Goal: Transaction & Acquisition: Obtain resource

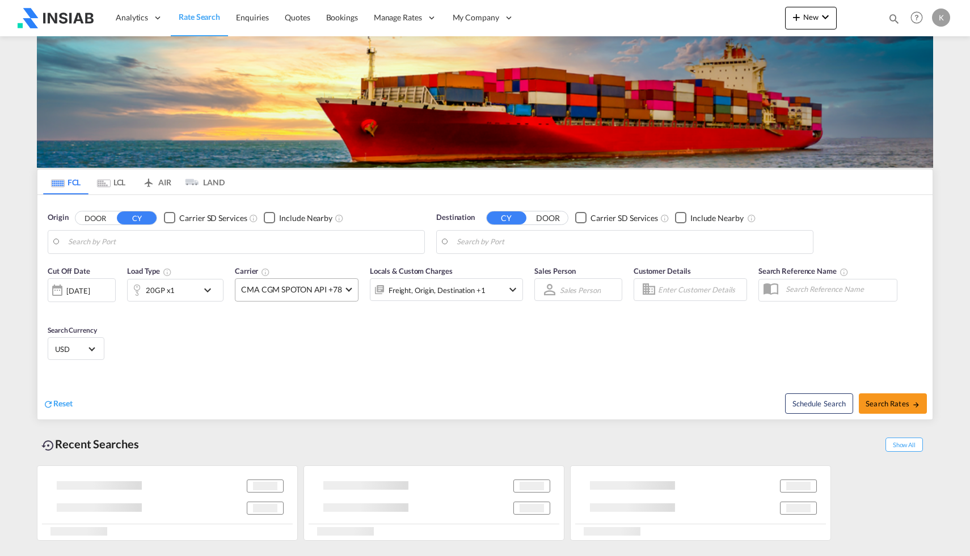
type input "Shanghai, CNSHA"
type input "Ad Dammam, SADMM"
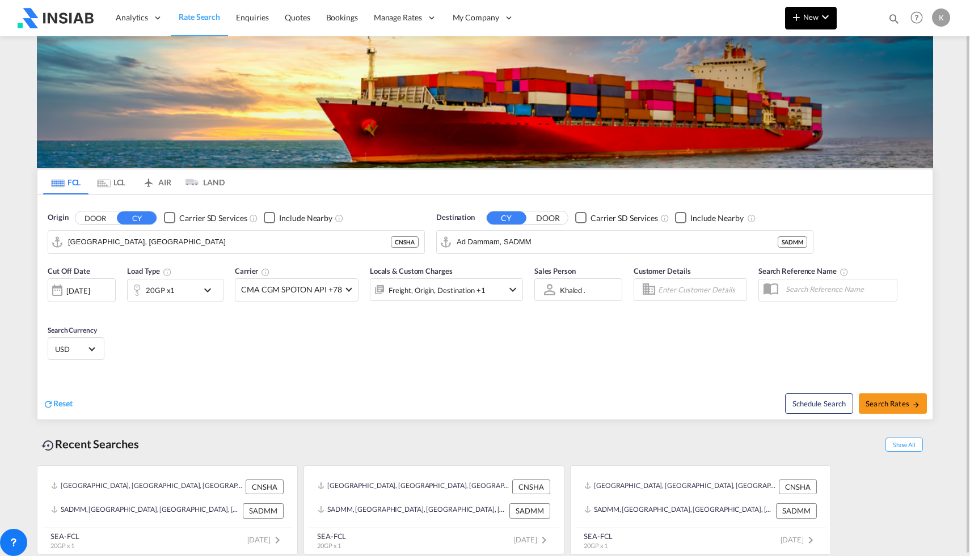
click at [811, 22] on button "New" at bounding box center [811, 18] width 52 height 23
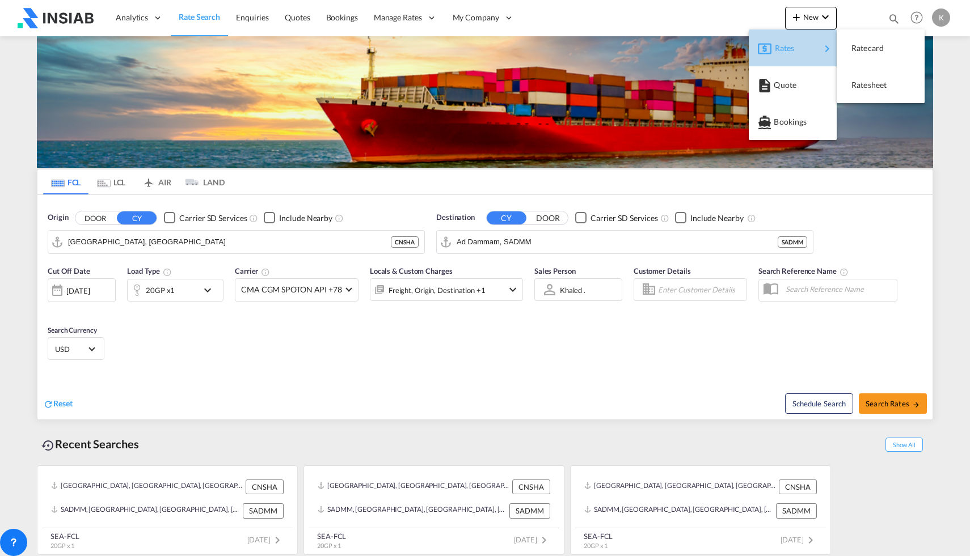
click at [803, 43] on div "Rates" at bounding box center [797, 48] width 45 height 28
click at [587, 338] on md-backdrop at bounding box center [485, 278] width 970 height 556
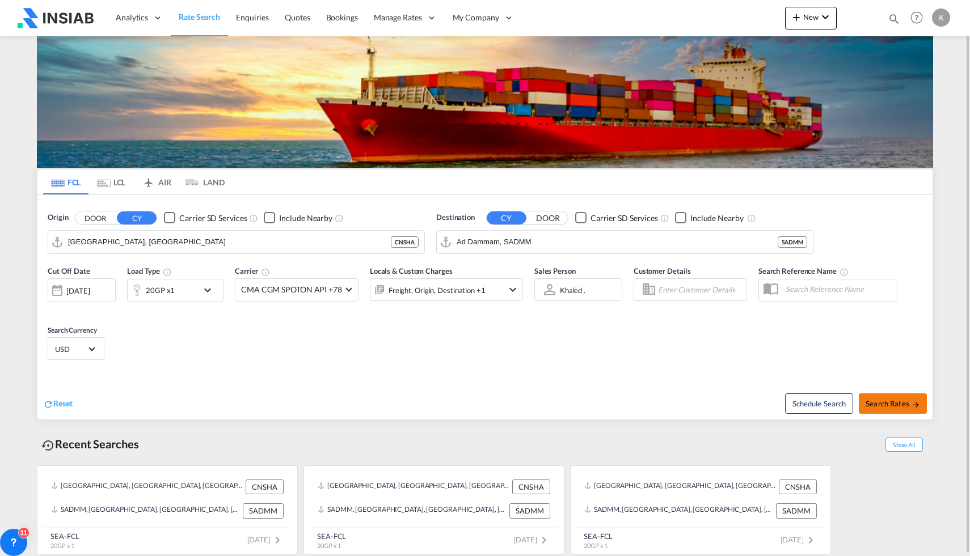
click at [878, 395] on button "Search Rates" at bounding box center [893, 404] width 68 height 20
type input "CNSHA to SADMM / 27 Aug 2025"
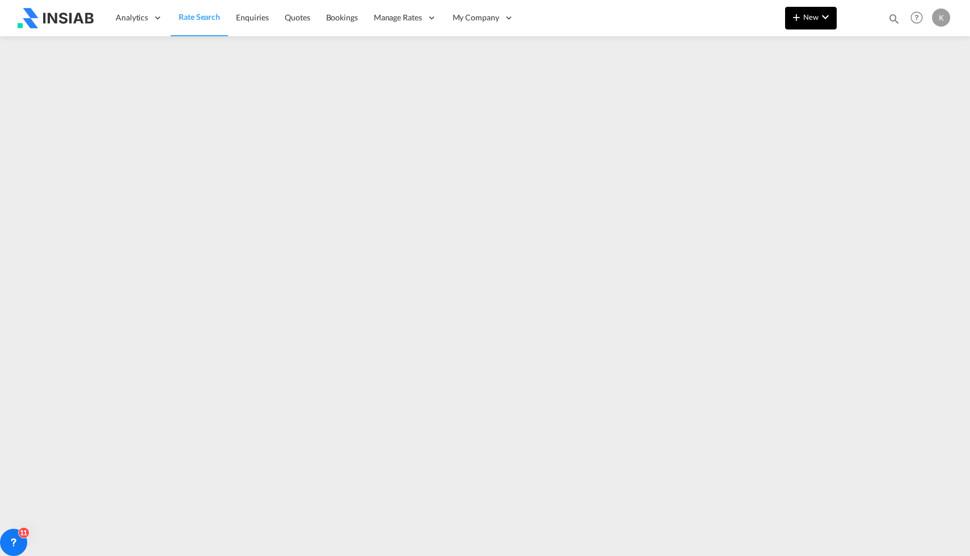
click at [798, 19] on md-icon "icon-plus 400-fg" at bounding box center [796, 17] width 14 height 14
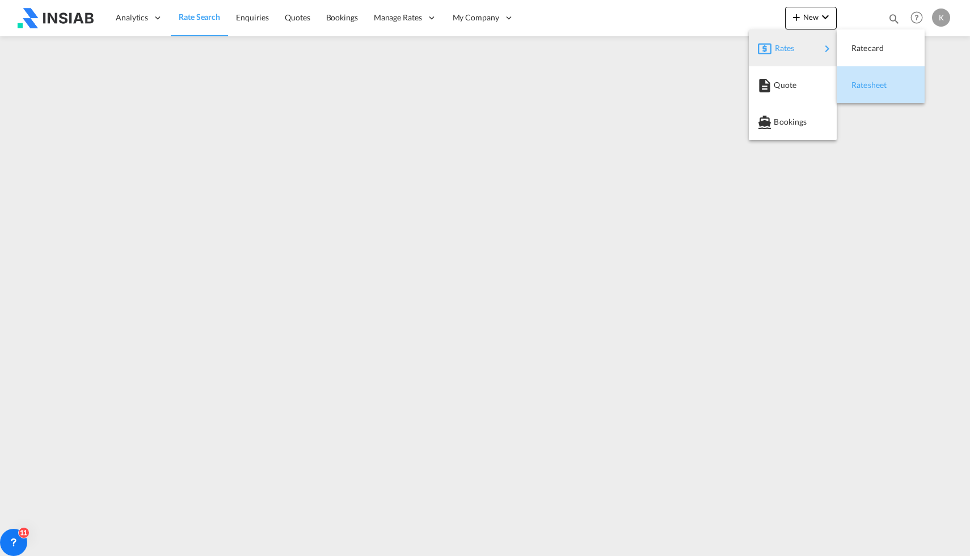
click at [856, 80] on span "Ratesheet" at bounding box center [857, 85] width 12 height 23
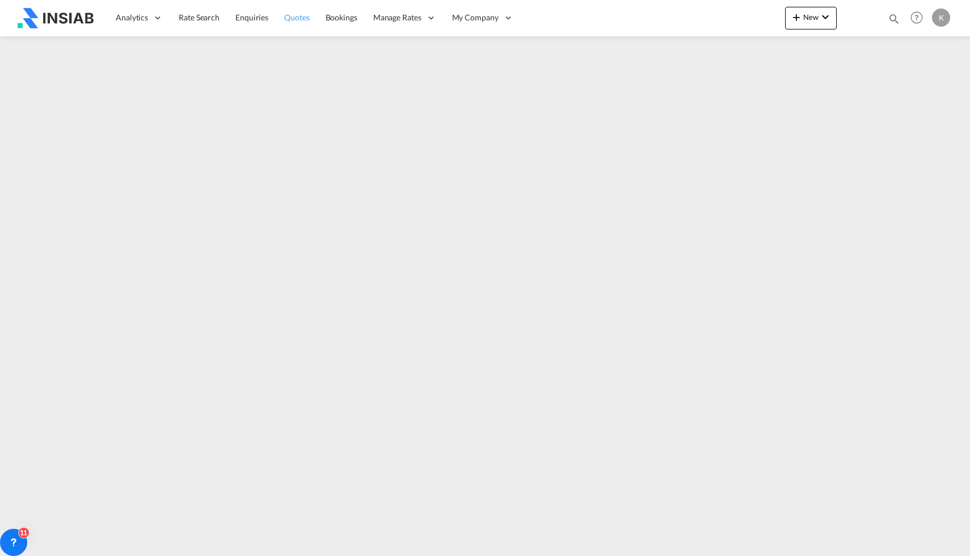
click at [306, 18] on span "Quotes" at bounding box center [296, 17] width 25 height 10
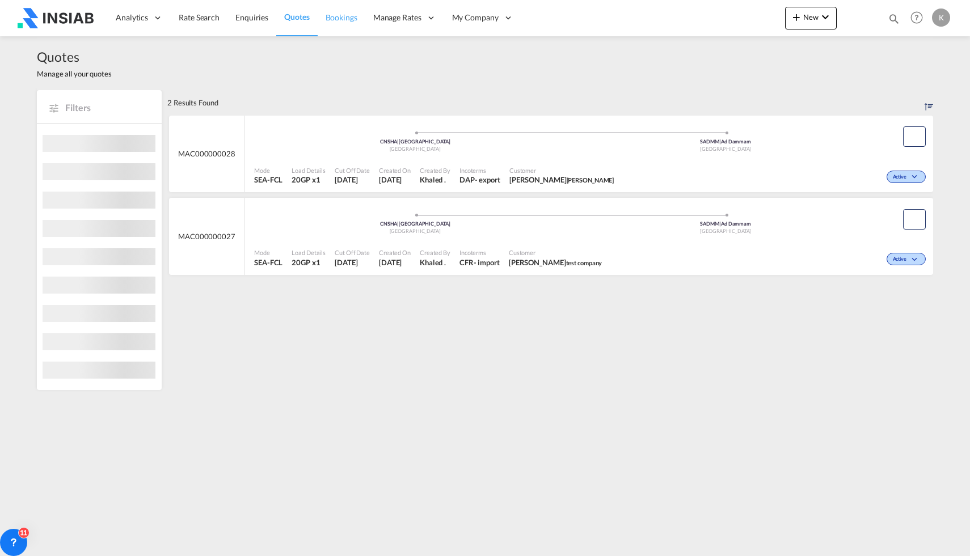
click at [341, 17] on span "Bookings" at bounding box center [341, 17] width 32 height 10
